Goal: Task Accomplishment & Management: Manage account settings

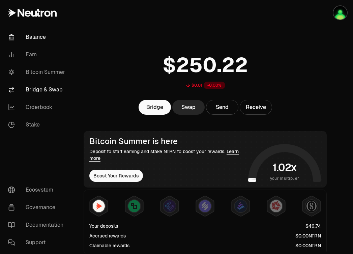
click at [38, 88] on link "Bridge & Swap" at bounding box center [38, 90] width 70 height 18
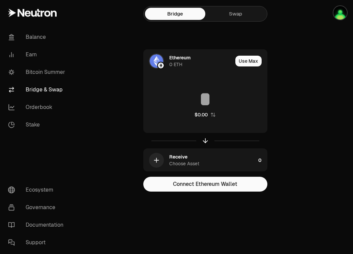
click at [231, 16] on link "Swap" at bounding box center [236, 14] width 60 height 12
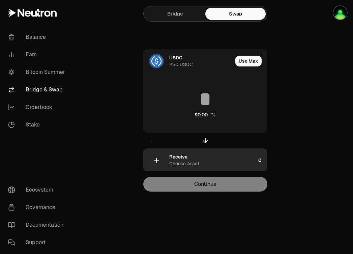
click at [175, 163] on div "Choose Asset" at bounding box center [184, 163] width 30 height 7
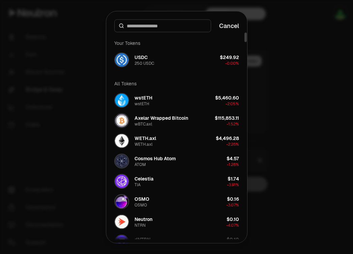
click at [232, 28] on button "Cancel" at bounding box center [229, 25] width 20 height 9
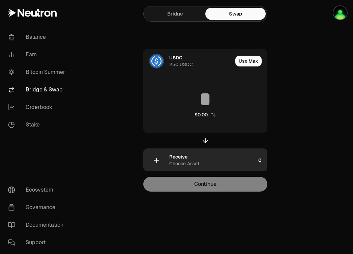
click at [160, 161] on div "button" at bounding box center [156, 160] width 15 height 15
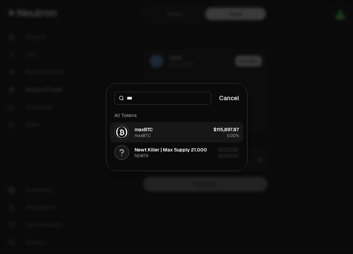
type input "***"
click at [153, 133] on button "maxBTC maxBTC $115,897.87 0.00%" at bounding box center [176, 132] width 133 height 20
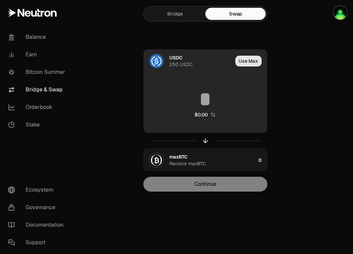
click at [242, 58] on button "Use Max" at bounding box center [249, 61] width 26 height 11
type input "***"
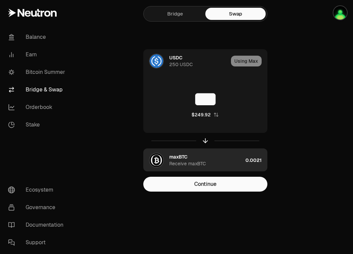
click at [184, 159] on div "maxBTC" at bounding box center [178, 157] width 18 height 7
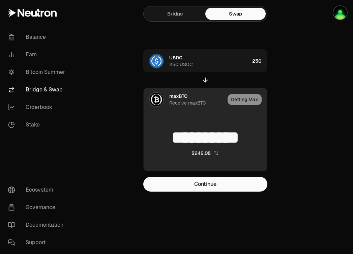
click at [206, 154] on div "$249.08" at bounding box center [201, 153] width 19 height 7
click at [209, 154] on div "0.0021" at bounding box center [205, 153] width 15 height 7
type input "**********"
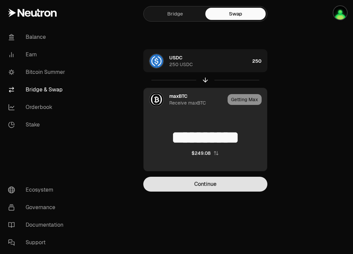
click at [215, 181] on button "Continue" at bounding box center [205, 184] width 124 height 15
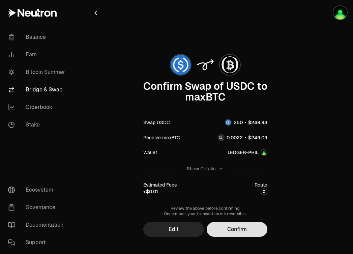
click at [236, 228] on button "Confirm" at bounding box center [237, 229] width 61 height 15
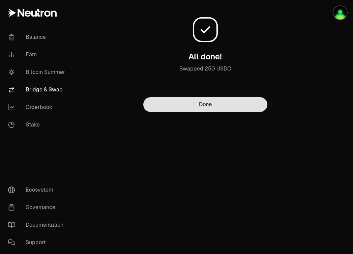
click at [214, 108] on button "Done" at bounding box center [205, 104] width 124 height 15
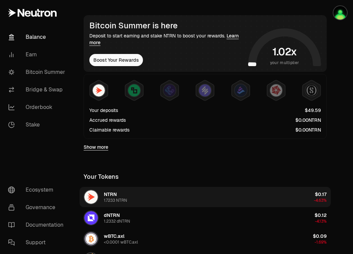
scroll to position [120, 0]
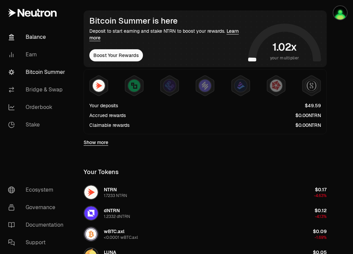
click at [46, 69] on link "Bitcoin Summer" at bounding box center [38, 72] width 70 height 18
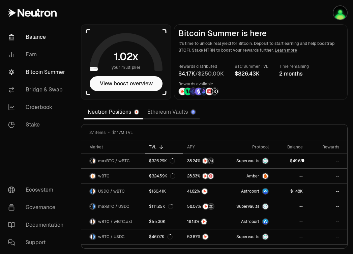
click at [26, 39] on link "Balance" at bounding box center [38, 37] width 70 height 18
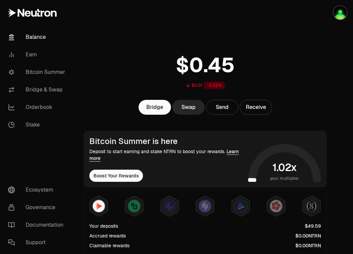
click at [35, 38] on link "Balance" at bounding box center [38, 37] width 70 height 18
click at [39, 32] on link "Balance" at bounding box center [38, 37] width 70 height 18
click at [39, 35] on link "Balance" at bounding box center [38, 37] width 70 height 18
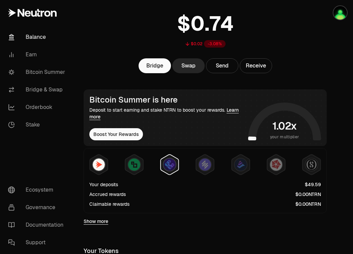
scroll to position [42, 0]
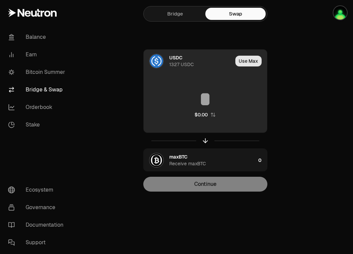
click at [249, 60] on button "Use Max" at bounding box center [249, 61] width 26 height 11
type input "****"
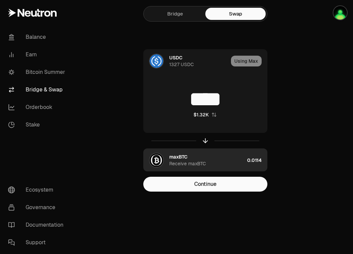
click at [185, 159] on div "maxBTC" at bounding box center [178, 157] width 18 height 7
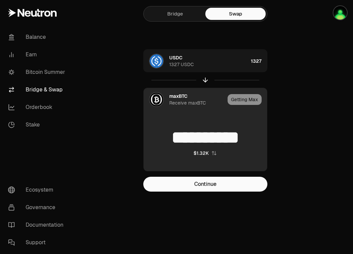
click at [155, 94] on img at bounding box center [157, 100] width 14 height 14
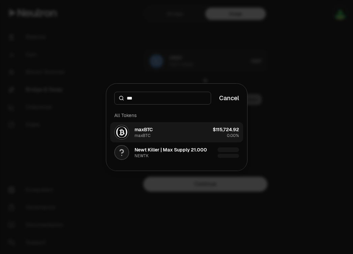
type input "***"
click at [144, 132] on div "maxBTC" at bounding box center [144, 129] width 18 height 7
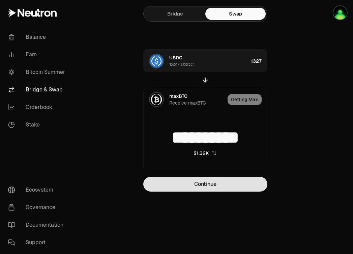
click at [198, 186] on button "Continue" at bounding box center [205, 184] width 124 height 15
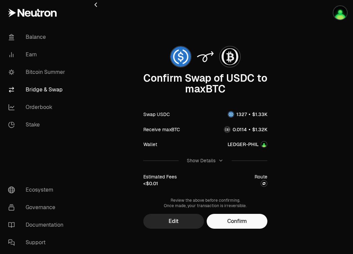
scroll to position [10, 0]
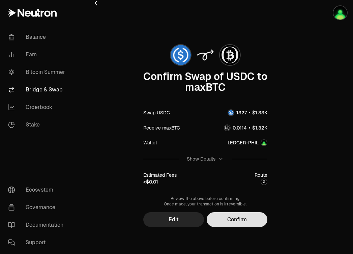
click at [242, 219] on button "Confirm" at bounding box center [237, 219] width 61 height 15
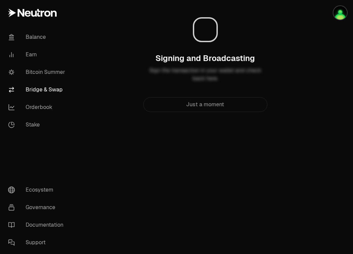
scroll to position [0, 0]
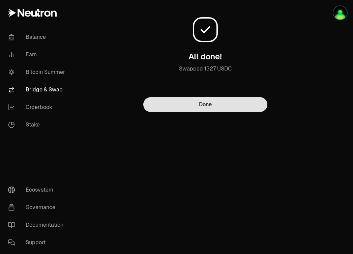
click at [208, 102] on button "Done" at bounding box center [205, 104] width 124 height 15
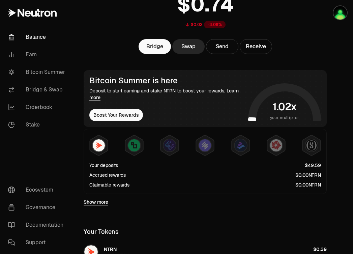
scroll to position [60, 0]
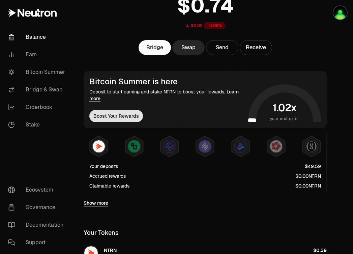
click at [124, 116] on button "Boost Your Rewards" at bounding box center [116, 116] width 54 height 12
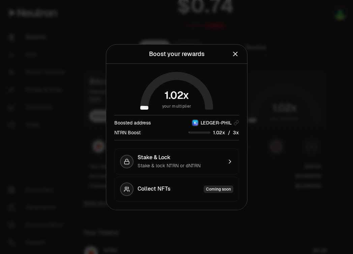
click at [235, 53] on icon "Close" at bounding box center [235, 54] width 4 height 4
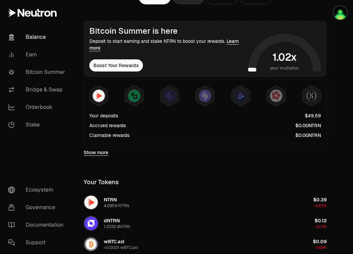
scroll to position [103, 0]
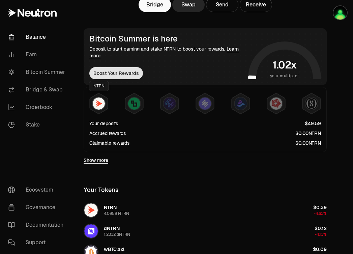
click at [112, 76] on button "Boost Your Rewards" at bounding box center [116, 73] width 54 height 12
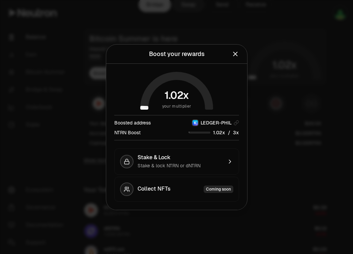
click at [236, 51] on icon "Close" at bounding box center [235, 53] width 7 height 7
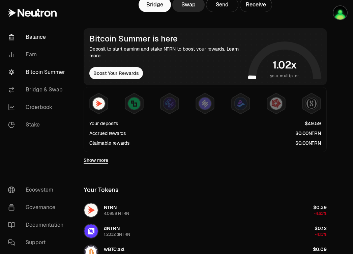
click at [39, 74] on link "Bitcoin Summer" at bounding box center [38, 72] width 70 height 18
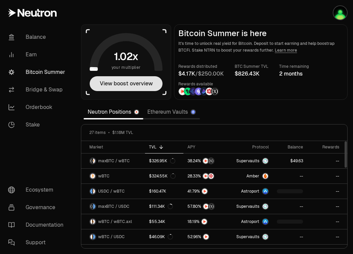
click at [123, 81] on button "View boost overview" at bounding box center [126, 83] width 73 height 15
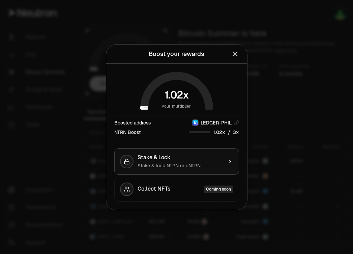
click at [193, 157] on div "Stake & Lock" at bounding box center [180, 157] width 85 height 7
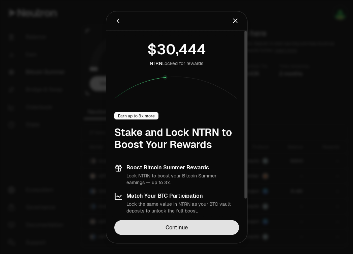
click at [206, 229] on link "Continue" at bounding box center [176, 227] width 125 height 15
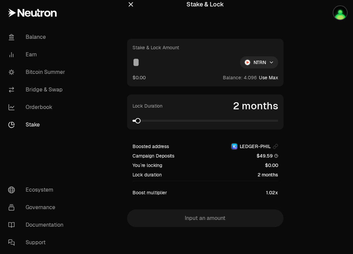
scroll to position [7, 0]
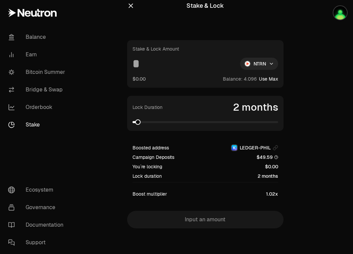
click at [269, 79] on button "Use Max" at bounding box center [268, 79] width 19 height 7
type input "********"
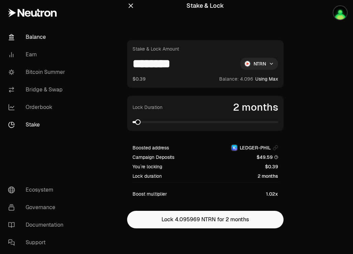
click at [37, 41] on link "Balance" at bounding box center [38, 37] width 70 height 18
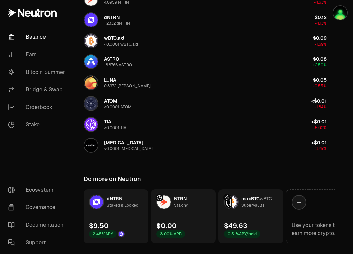
scroll to position [319, 0]
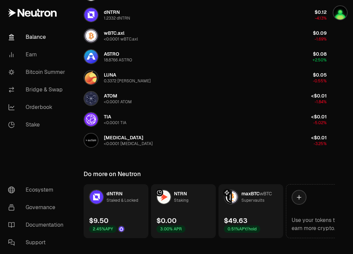
click at [258, 214] on link "maxBTC wBTC Supervaults $49.63 0.51% APY/hold" at bounding box center [251, 211] width 65 height 54
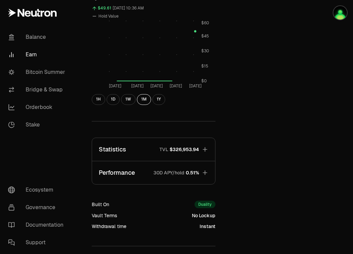
scroll to position [217, 0]
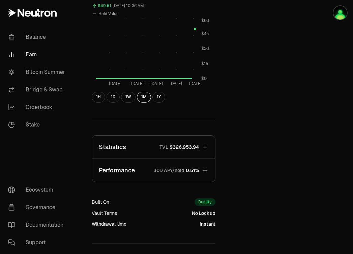
click at [203, 175] on button "Performance 30D APY/hold 0.51%" at bounding box center [153, 170] width 123 height 23
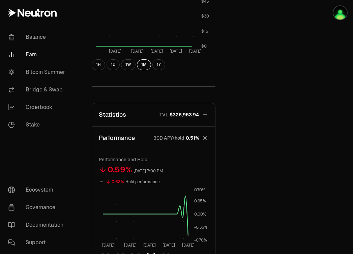
scroll to position [249, 0]
click at [203, 135] on button "Performance 30D APY/hold 0.51%" at bounding box center [153, 138] width 123 height 23
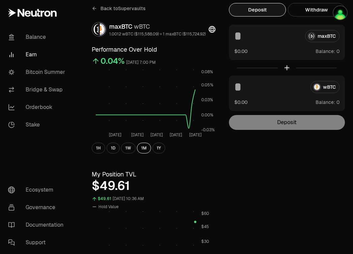
scroll to position [0, 0]
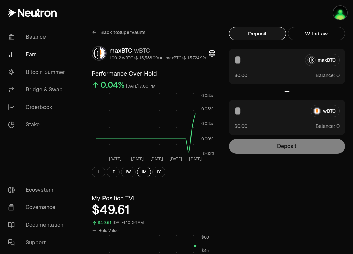
click at [121, 33] on span "Back to Supervaults" at bounding box center [123, 32] width 45 height 7
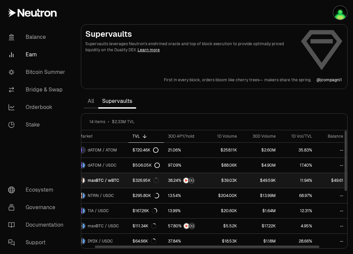
scroll to position [0, 10]
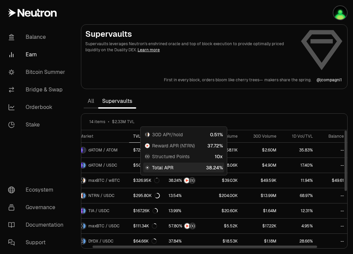
click at [93, 101] on link "All" at bounding box center [91, 102] width 15 height 14
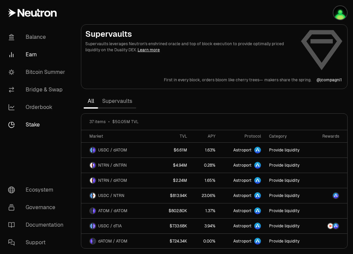
click at [37, 125] on link "Stake" at bounding box center [38, 125] width 70 height 18
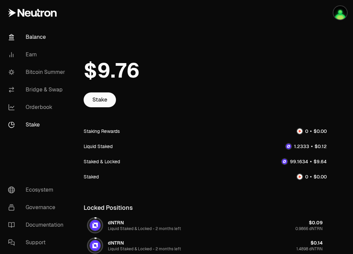
click at [43, 38] on link "Balance" at bounding box center [38, 37] width 70 height 18
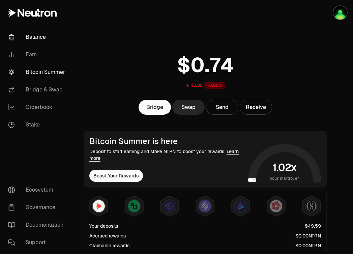
click at [36, 69] on link "Bitcoin Summer" at bounding box center [38, 72] width 70 height 18
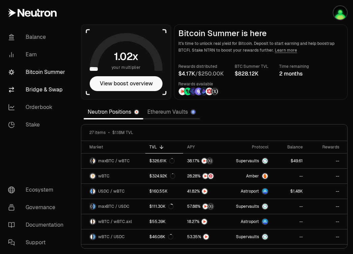
click at [56, 90] on link "Bridge & Swap" at bounding box center [38, 90] width 70 height 18
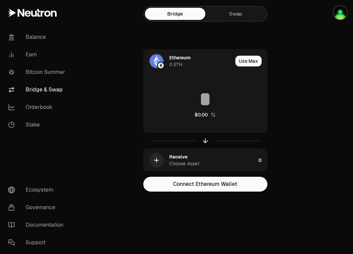
click at [247, 14] on link "Swap" at bounding box center [236, 14] width 60 height 12
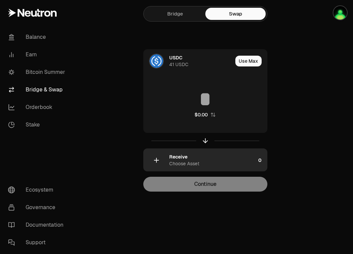
click at [156, 160] on icon "button" at bounding box center [156, 160] width 4 height 0
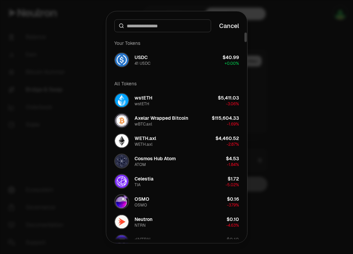
click at [163, 24] on input at bounding box center [167, 25] width 80 height 7
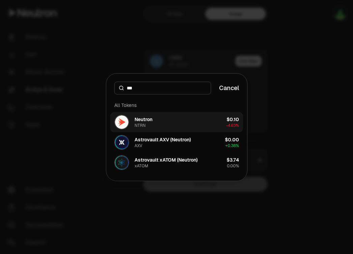
type input "***"
click at [138, 125] on div "NTRN" at bounding box center [140, 125] width 11 height 5
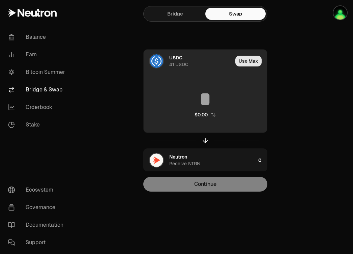
click at [244, 64] on button "Use Max" at bounding box center [249, 61] width 26 height 11
type input "**"
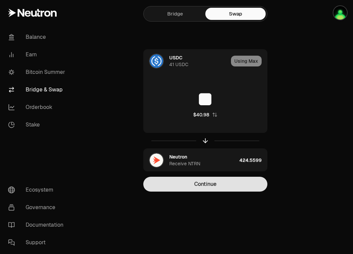
click at [216, 183] on button "Continue" at bounding box center [205, 184] width 124 height 15
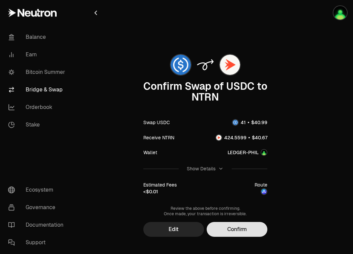
click at [236, 227] on button "Confirm" at bounding box center [237, 229] width 61 height 15
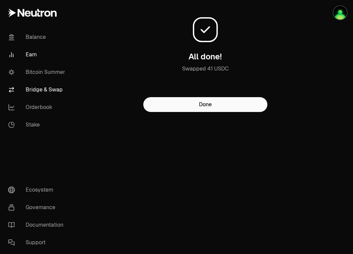
click at [29, 57] on link "Earn" at bounding box center [38, 55] width 70 height 18
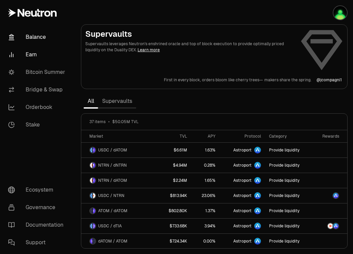
click at [38, 40] on link "Balance" at bounding box center [38, 37] width 70 height 18
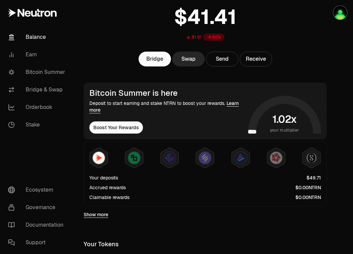
scroll to position [49, 0]
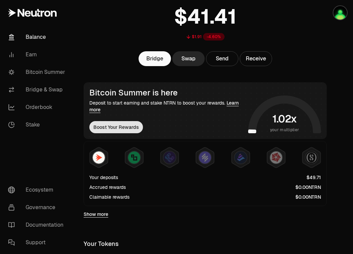
click at [113, 128] on button "Boost Your Rewards" at bounding box center [116, 127] width 54 height 12
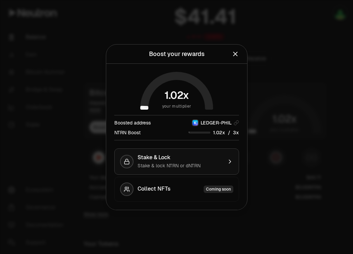
click at [192, 166] on span "Stake & lock NTRN or dNTRN" at bounding box center [169, 166] width 63 height 6
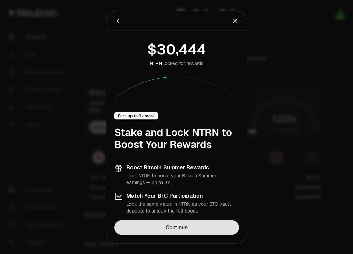
click at [181, 226] on link "Continue" at bounding box center [176, 227] width 125 height 15
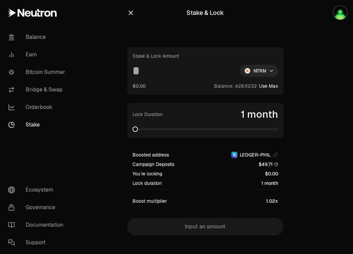
click at [267, 86] on button "Use Max" at bounding box center [268, 86] width 19 height 7
type input "**********"
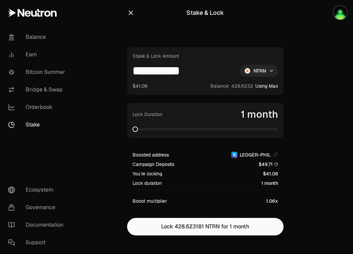
scroll to position [8, 0]
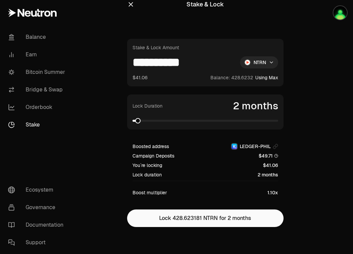
click at [136, 121] on span at bounding box center [137, 120] width 5 height 5
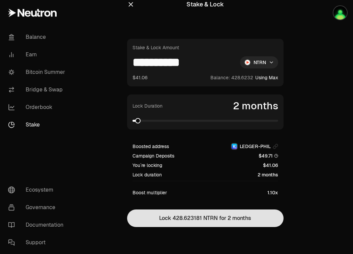
click at [199, 218] on button "Lock 428.623181 NTRN for 2 months" at bounding box center [205, 219] width 157 height 18
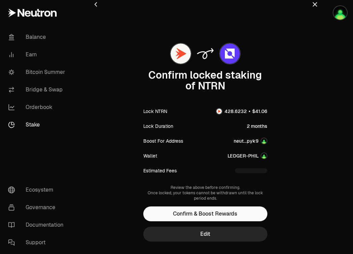
scroll to position [0, 0]
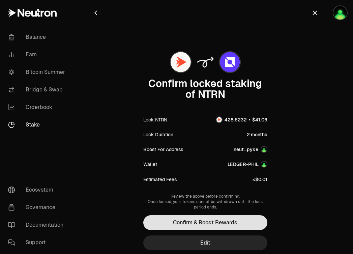
click at [201, 222] on button "Confirm & Boost Rewards" at bounding box center [205, 222] width 124 height 15
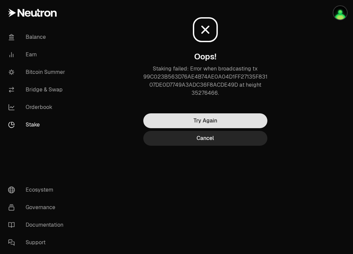
click at [197, 117] on button "Try Again" at bounding box center [205, 120] width 124 height 15
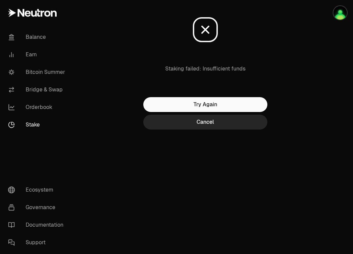
click at [200, 130] on div "Oops! Staking failed: Insufficient funds Try Again Cancel" at bounding box center [205, 78] width 243 height 157
click at [201, 127] on button "Cancel" at bounding box center [205, 122] width 124 height 15
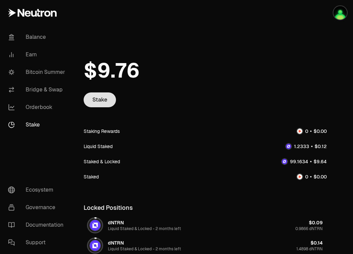
click at [100, 104] on link "Stake" at bounding box center [100, 99] width 32 height 15
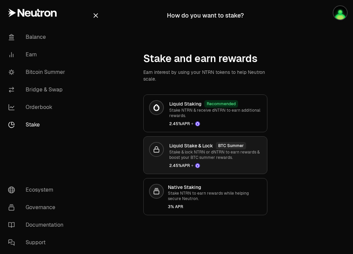
click at [192, 160] on p "Stake & lock NTRN or dNTRN to earn rewards & boost your BTC summer rewards." at bounding box center [215, 155] width 92 height 11
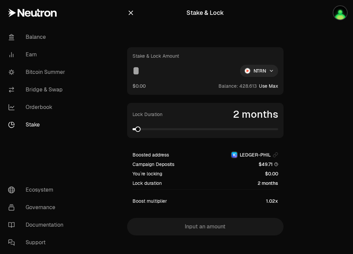
click at [172, 68] on input at bounding box center [184, 71] width 102 height 12
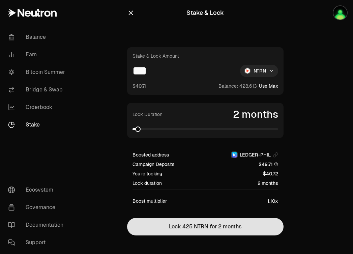
type input "***"
click at [201, 229] on button "Lock 425 NTRN for 2 months" at bounding box center [205, 227] width 157 height 18
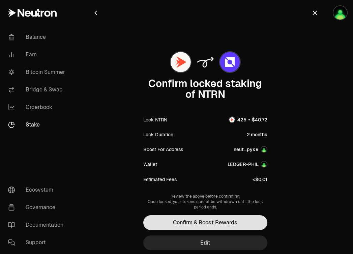
click at [203, 222] on button "Confirm & Boost Rewards" at bounding box center [205, 222] width 124 height 15
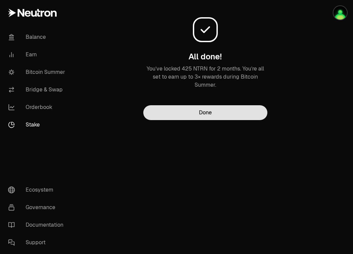
click at [222, 113] on button "Done" at bounding box center [205, 112] width 124 height 15
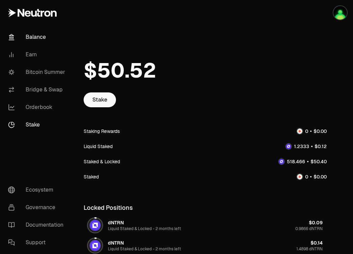
click at [34, 37] on link "Balance" at bounding box center [38, 37] width 70 height 18
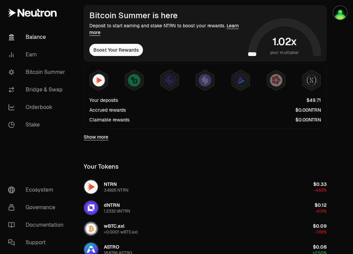
scroll to position [129, 0]
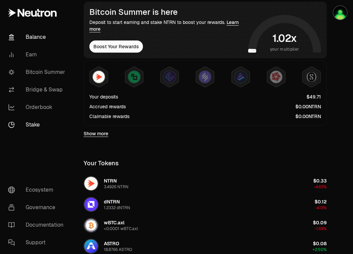
click at [39, 127] on link "Stake" at bounding box center [38, 125] width 70 height 18
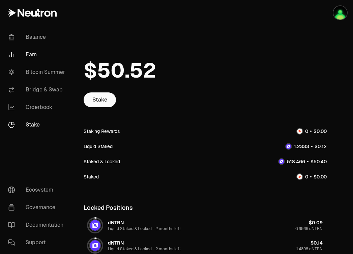
click at [30, 50] on link "Earn" at bounding box center [38, 55] width 70 height 18
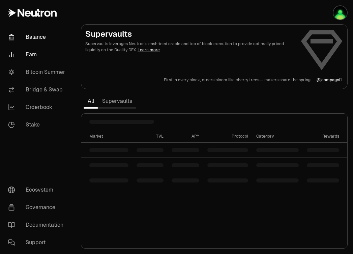
click at [33, 37] on link "Balance" at bounding box center [38, 37] width 70 height 18
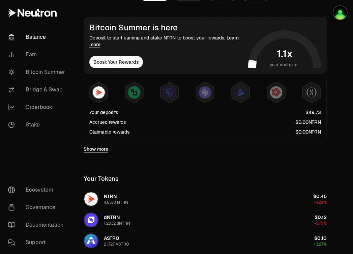
scroll to position [61, 0]
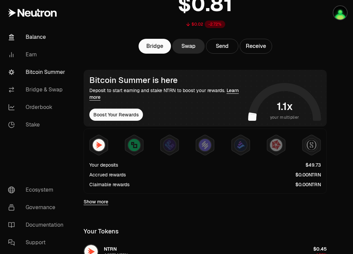
click at [39, 69] on link "Bitcoin Summer" at bounding box center [38, 72] width 70 height 18
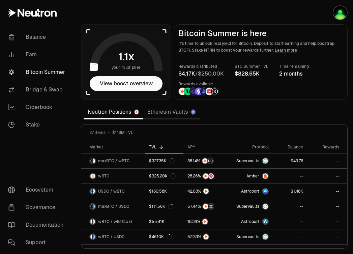
click at [149, 58] on icon at bounding box center [126, 52] width 73 height 38
click at [143, 84] on button "View boost overview" at bounding box center [126, 83] width 73 height 15
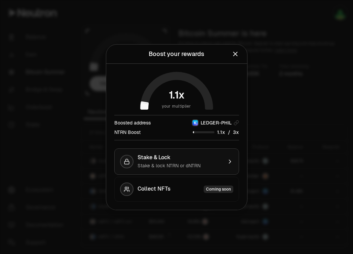
click at [204, 166] on div "Stake & lock NTRN or dNTRN" at bounding box center [180, 165] width 85 height 7
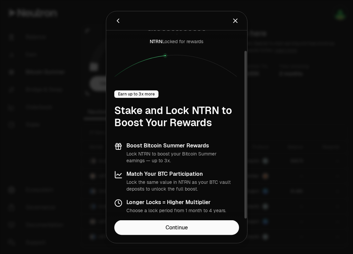
scroll to position [24, 0]
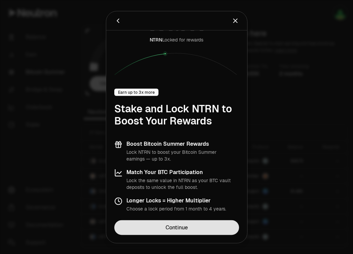
click at [214, 226] on link "Continue" at bounding box center [176, 227] width 125 height 15
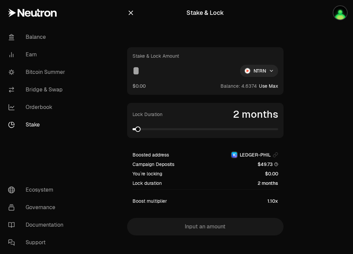
click at [263, 84] on button "Use Max" at bounding box center [268, 86] width 19 height 7
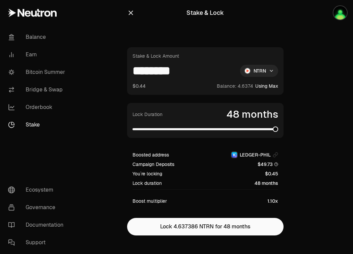
click at [319, 137] on section "Stake & Lock Stake & Lock Amount ******** NTRN $0.44 Balance: Using Max Lock Du…" at bounding box center [206, 131] width 260 height 263
click at [134, 73] on input "********" at bounding box center [184, 71] width 102 height 12
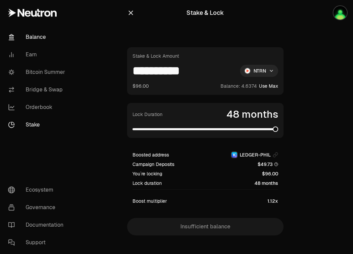
type input "**********"
click at [37, 32] on link "Balance" at bounding box center [38, 37] width 70 height 18
